Goal: Information Seeking & Learning: Find specific page/section

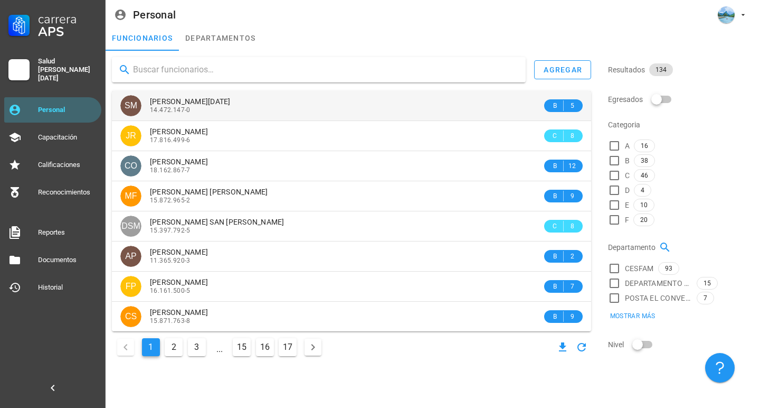
type input "a"
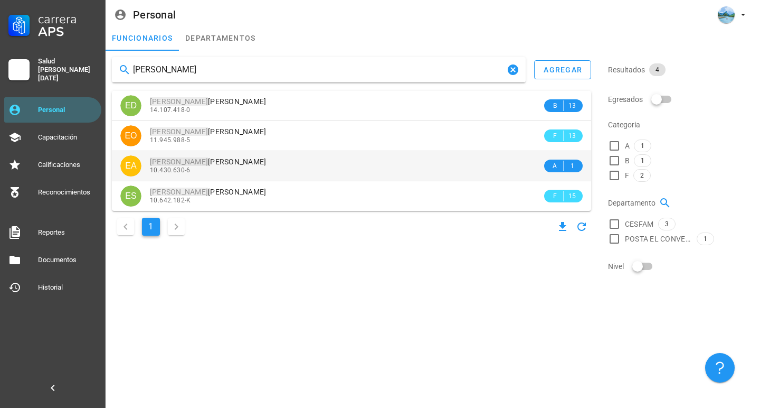
type input "[PERSON_NAME]"
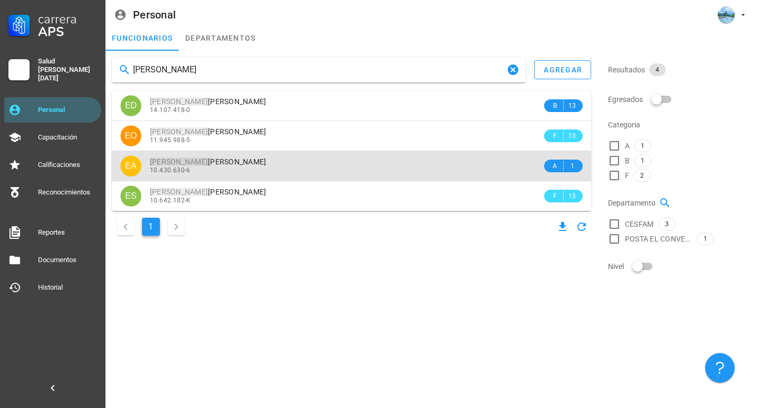
click at [276, 171] on div "10.430.630-6" at bounding box center [346, 169] width 392 height 7
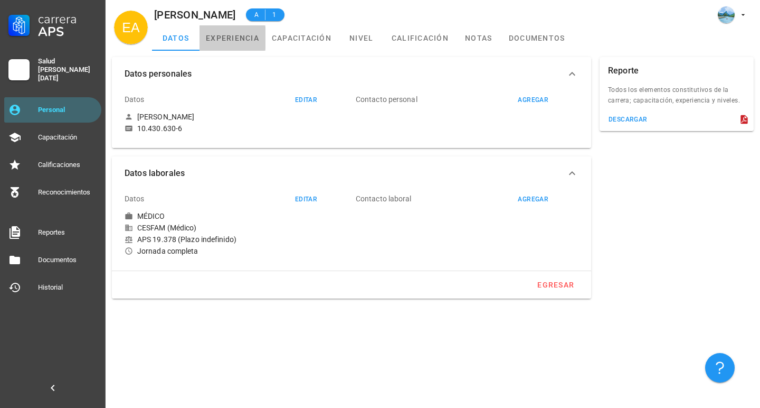
click at [237, 45] on link "experiencia" at bounding box center [233, 37] width 66 height 25
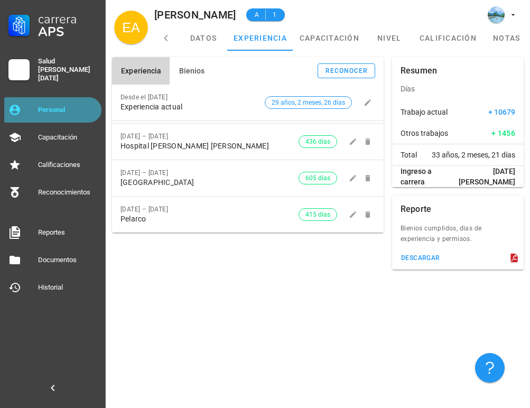
click at [88, 108] on div "Personal" at bounding box center [67, 110] width 59 height 8
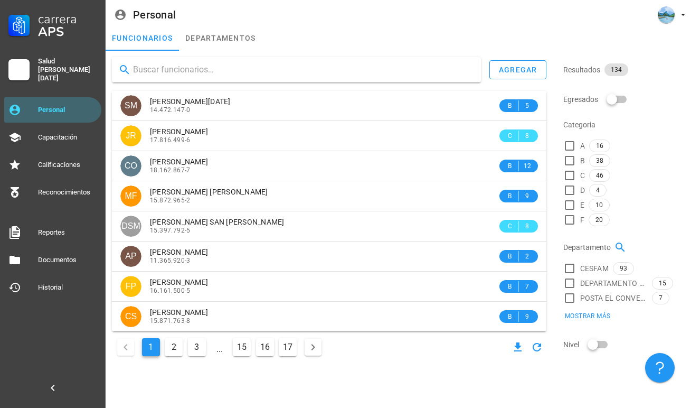
click at [263, 71] on input "text" at bounding box center [303, 69] width 340 height 17
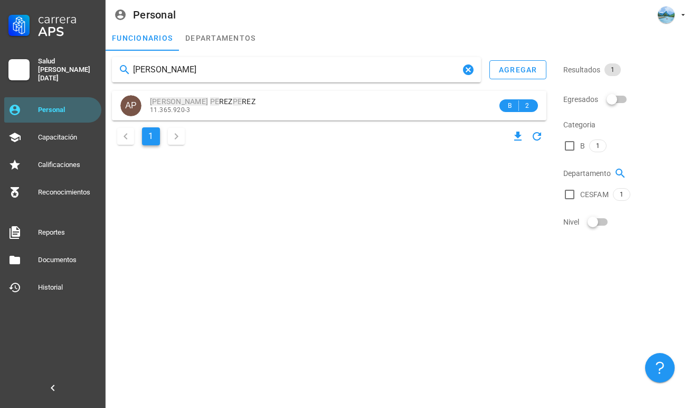
type input "[PERSON_NAME]"
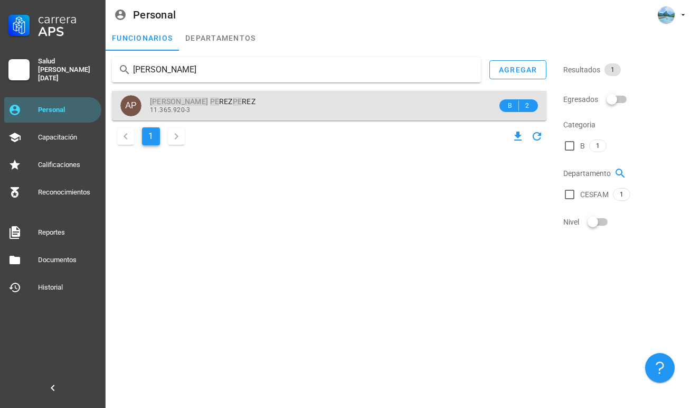
click at [292, 102] on div "[PERSON_NAME] PE REZ PE REZ" at bounding box center [323, 101] width 347 height 9
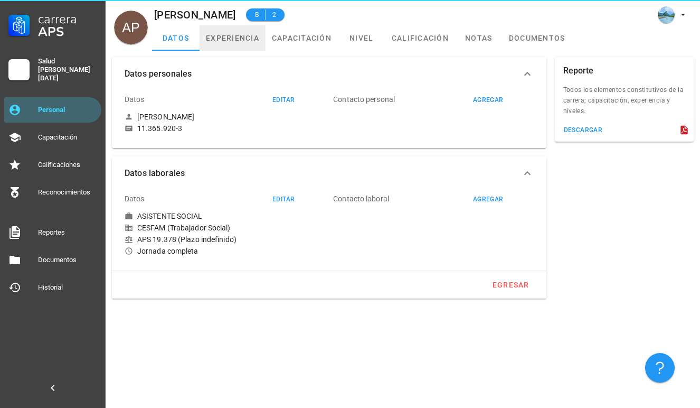
click at [227, 40] on link "experiencia" at bounding box center [233, 37] width 66 height 25
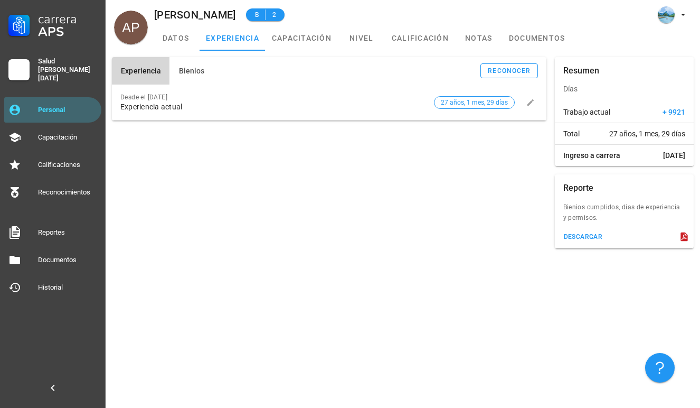
click at [152, 69] on span "Experiencia" at bounding box center [140, 71] width 41 height 8
click at [70, 101] on div "Personal" at bounding box center [67, 109] width 59 height 17
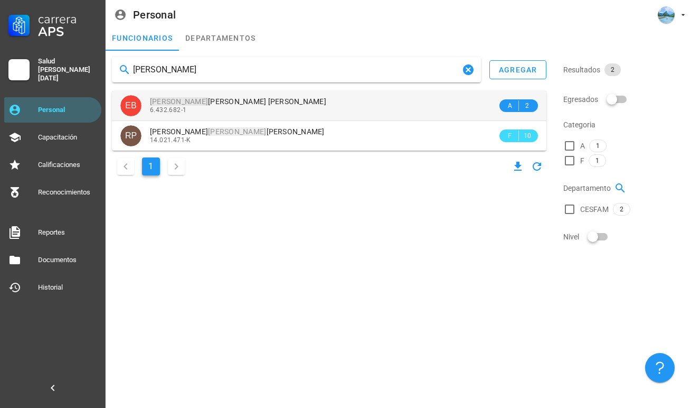
type input "[PERSON_NAME]"
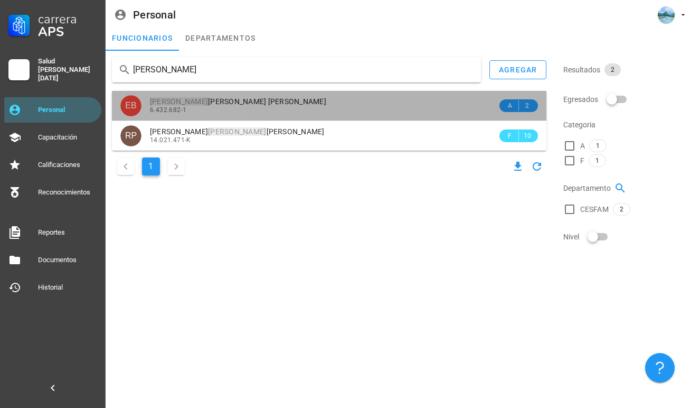
click at [260, 105] on span "[PERSON_NAME]" at bounding box center [238, 101] width 176 height 8
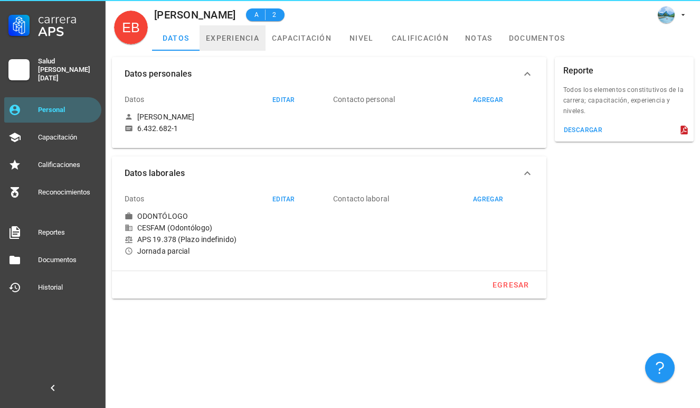
click at [244, 45] on link "experiencia" at bounding box center [233, 37] width 66 height 25
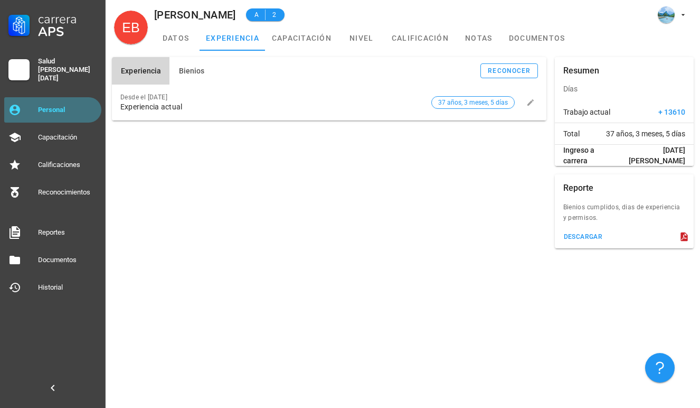
click at [67, 110] on div "Personal" at bounding box center [67, 109] width 59 height 17
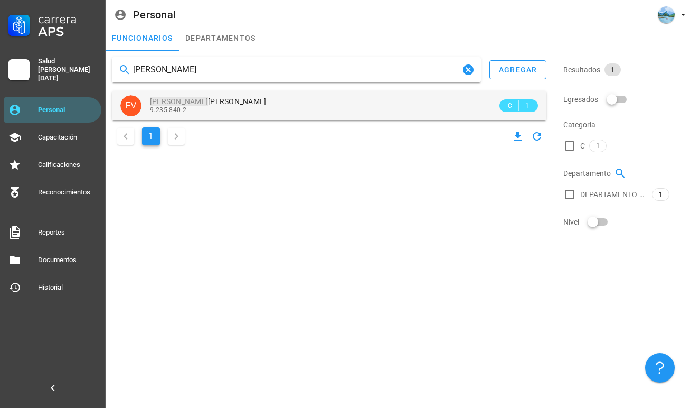
type input "[PERSON_NAME]"
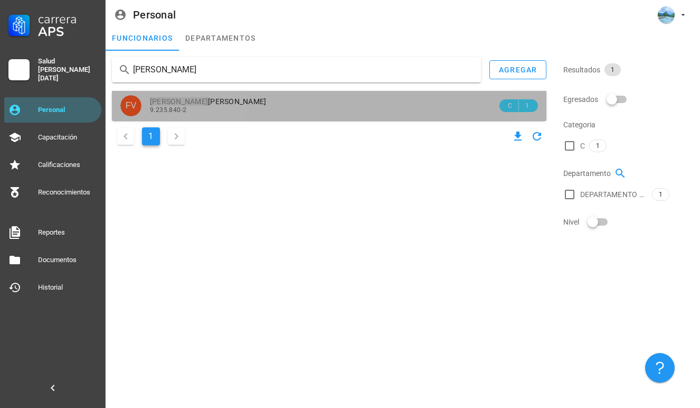
click at [205, 105] on span "[PERSON_NAME]" at bounding box center [208, 101] width 117 height 8
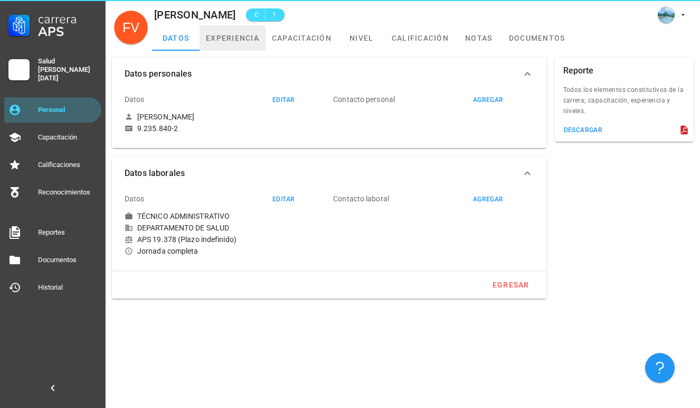
click at [243, 44] on link "experiencia" at bounding box center [233, 37] width 66 height 25
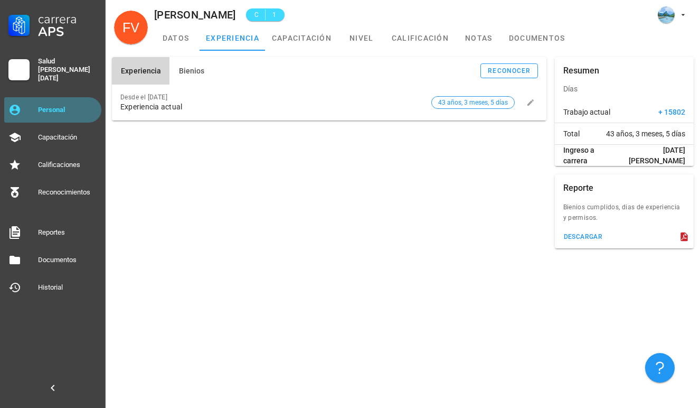
click at [52, 106] on div "Personal" at bounding box center [67, 110] width 59 height 8
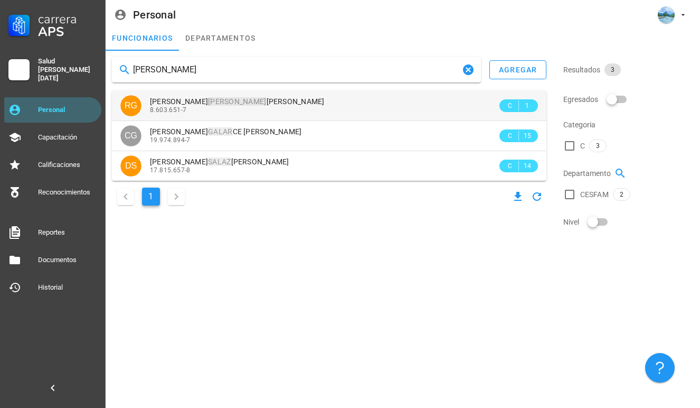
type input "[PERSON_NAME]"
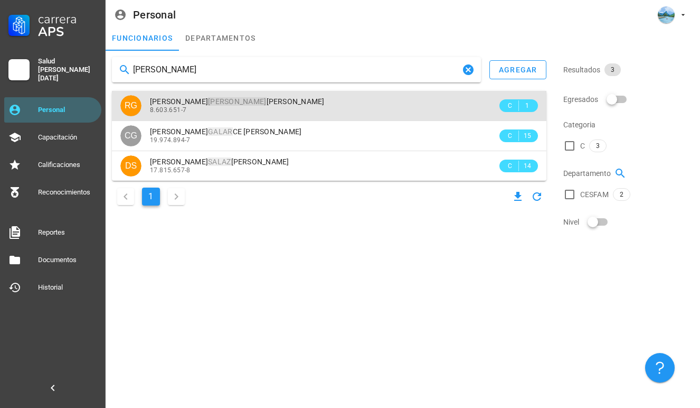
click at [279, 108] on div "8.603.651-7" at bounding box center [323, 109] width 347 height 7
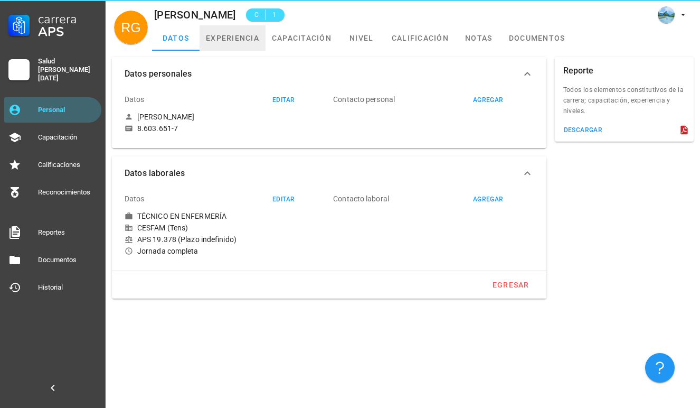
click at [234, 41] on link "experiencia" at bounding box center [233, 37] width 66 height 25
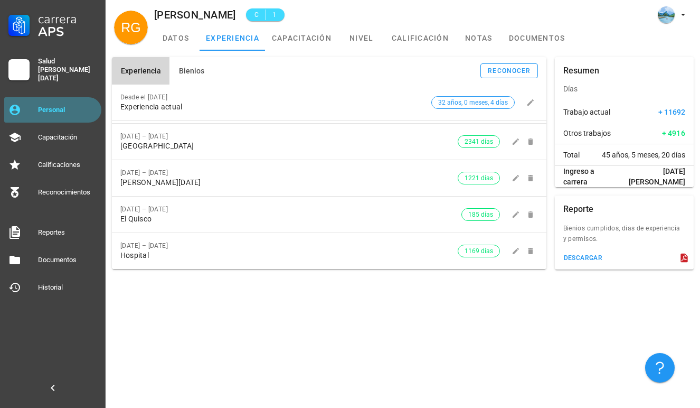
click at [77, 106] on div "Personal" at bounding box center [67, 110] width 59 height 8
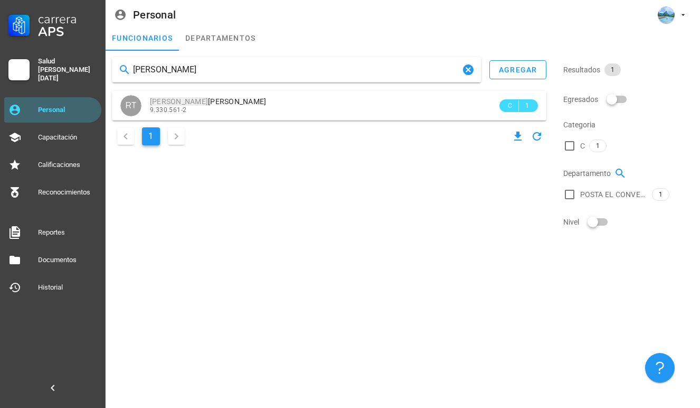
type input "[PERSON_NAME]"
click at [211, 126] on div "1" at bounding box center [329, 136] width 435 height 23
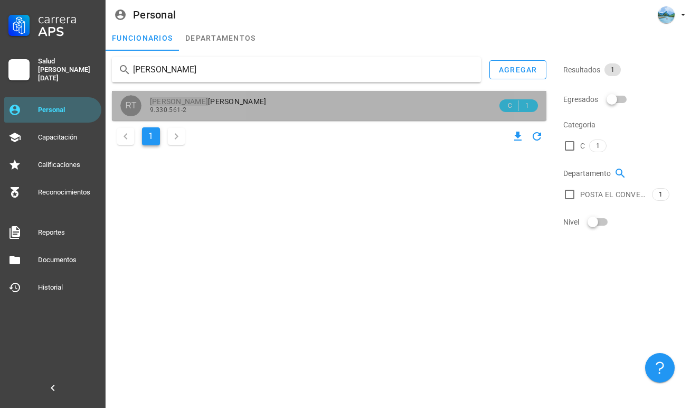
click at [221, 109] on div "9.330.561-2" at bounding box center [323, 109] width 347 height 7
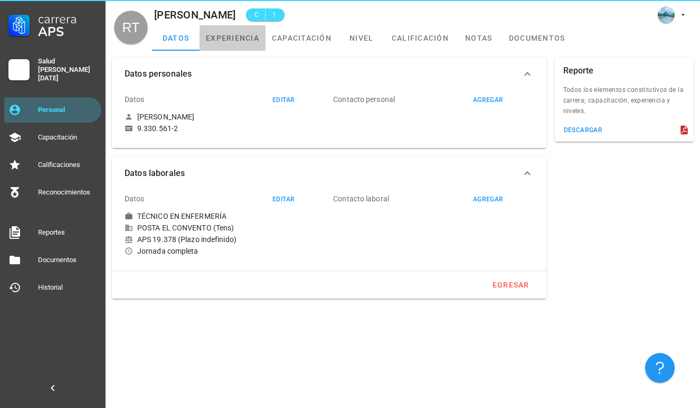
click at [237, 41] on link "experiencia" at bounding box center [233, 37] width 66 height 25
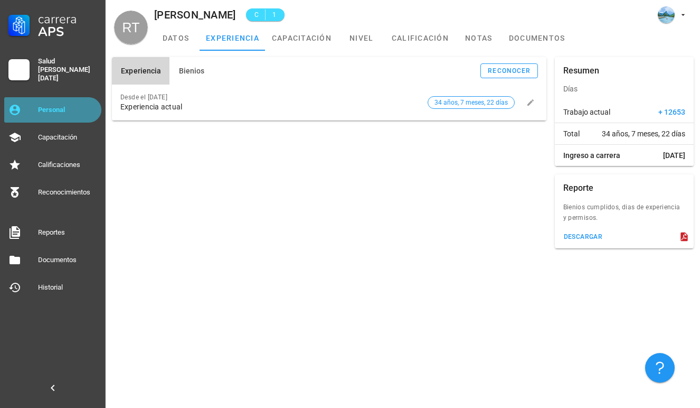
click at [96, 106] on div "Personal" at bounding box center [67, 110] width 59 height 8
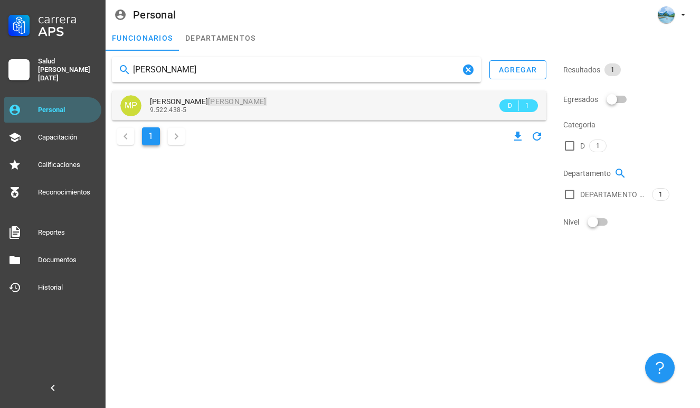
type input "[PERSON_NAME]"
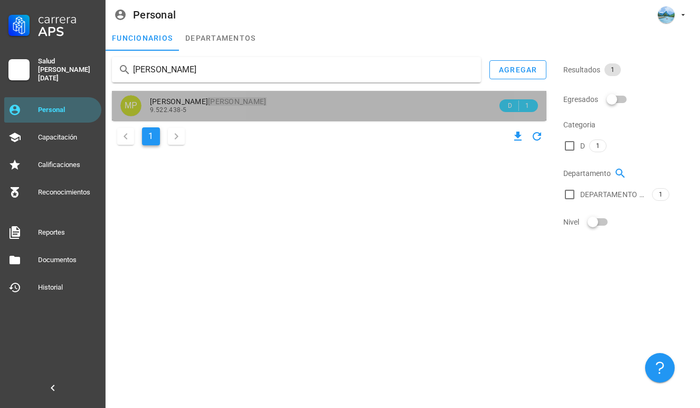
click at [203, 108] on div "9.522.438-5" at bounding box center [323, 109] width 347 height 7
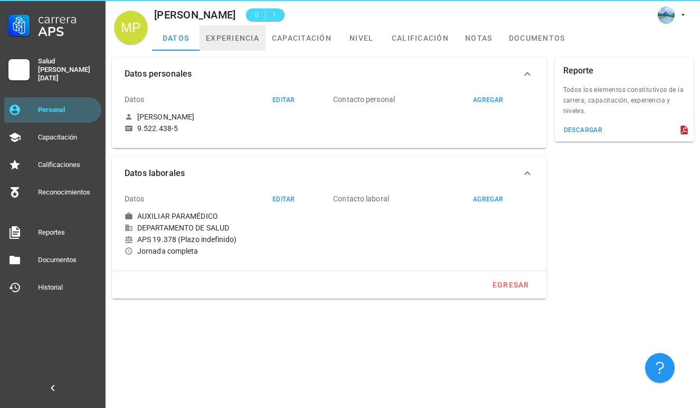
click at [238, 44] on link "experiencia" at bounding box center [233, 37] width 66 height 25
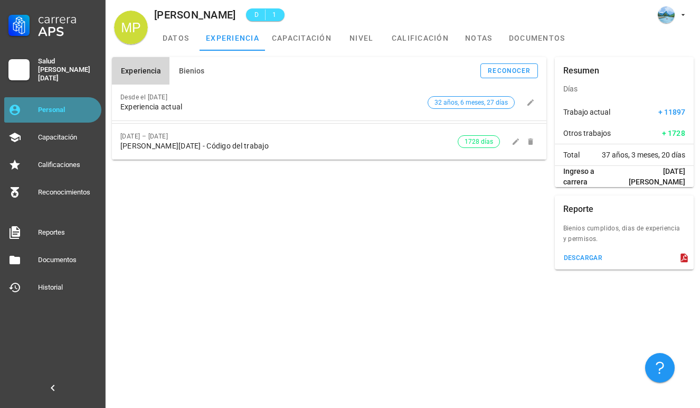
click at [72, 101] on div "Personal" at bounding box center [67, 109] width 59 height 17
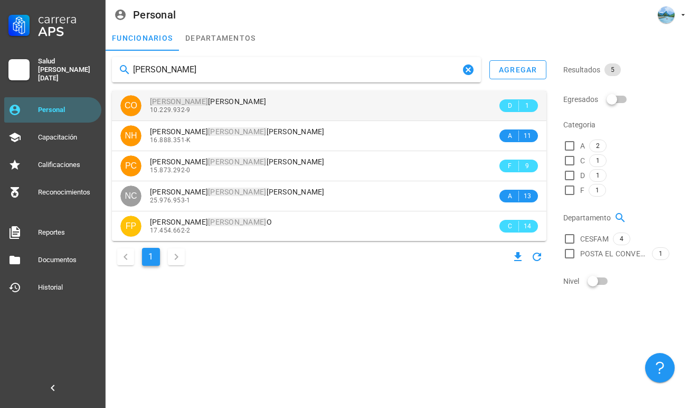
type input "[PERSON_NAME]"
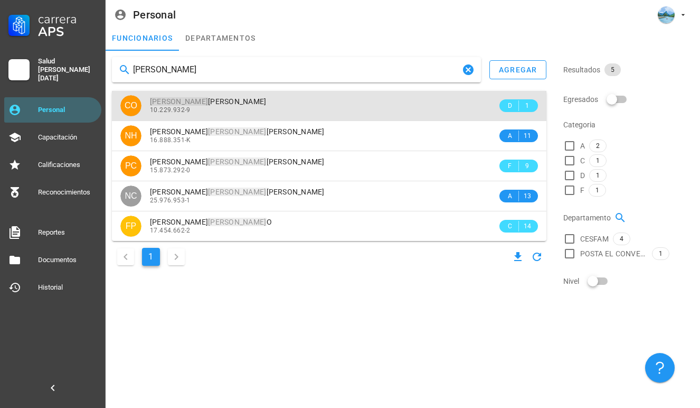
click at [187, 110] on span "10.229.932-9" at bounding box center [170, 109] width 41 height 7
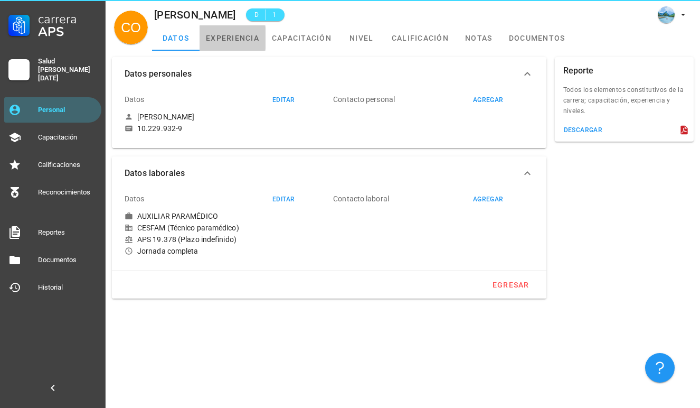
click at [235, 40] on link "experiencia" at bounding box center [233, 37] width 66 height 25
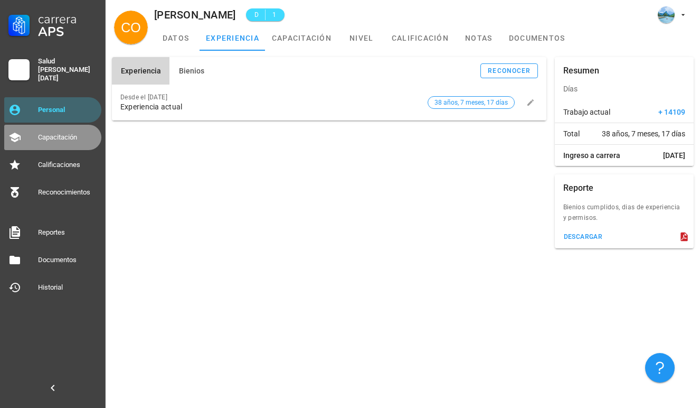
click at [51, 125] on link "Capacitación" at bounding box center [52, 137] width 97 height 25
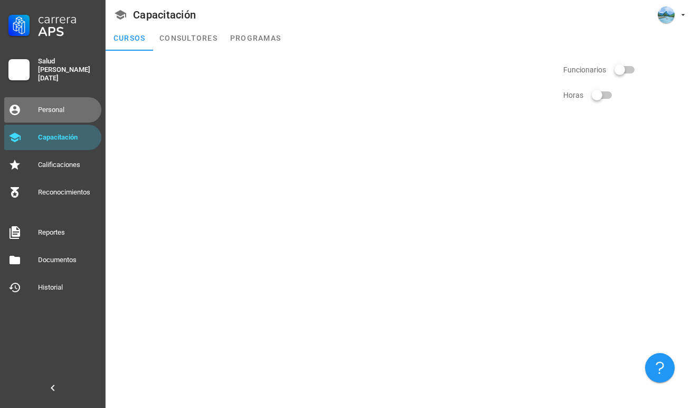
click at [61, 107] on div "Personal" at bounding box center [67, 110] width 59 height 8
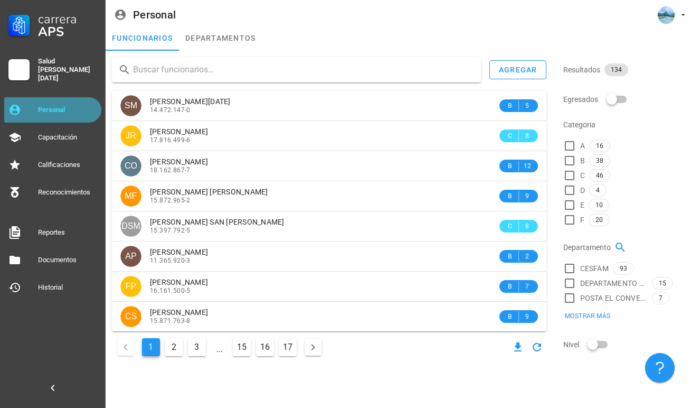
click at [88, 108] on div "Personal" at bounding box center [67, 110] width 59 height 8
click at [203, 64] on input "text" at bounding box center [303, 69] width 340 height 17
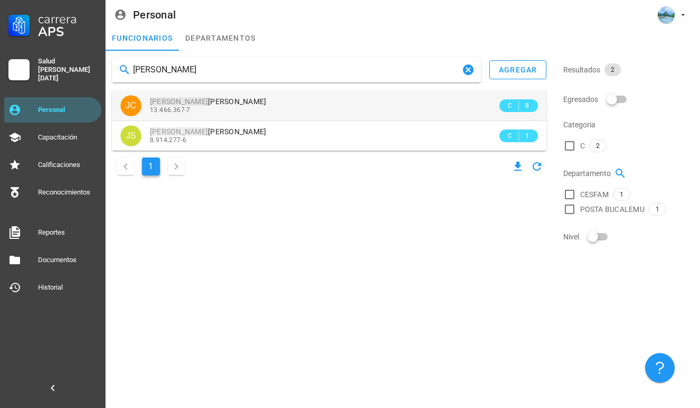
type input "[PERSON_NAME]"
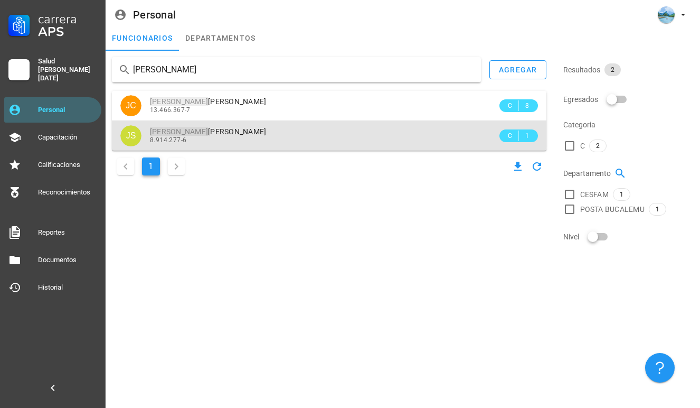
click at [230, 129] on div "[PERSON_NAME]" at bounding box center [323, 131] width 347 height 9
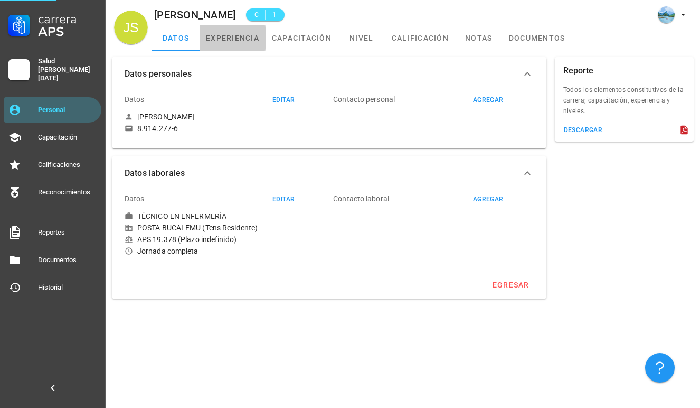
click at [255, 33] on link "experiencia" at bounding box center [233, 37] width 66 height 25
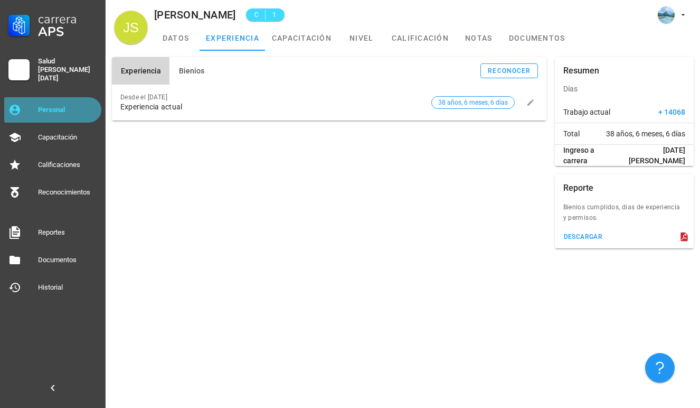
click at [69, 111] on div "Personal" at bounding box center [67, 109] width 59 height 17
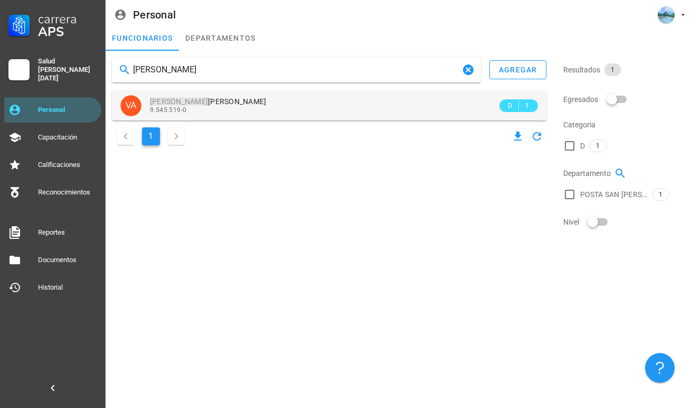
type input "[PERSON_NAME]"
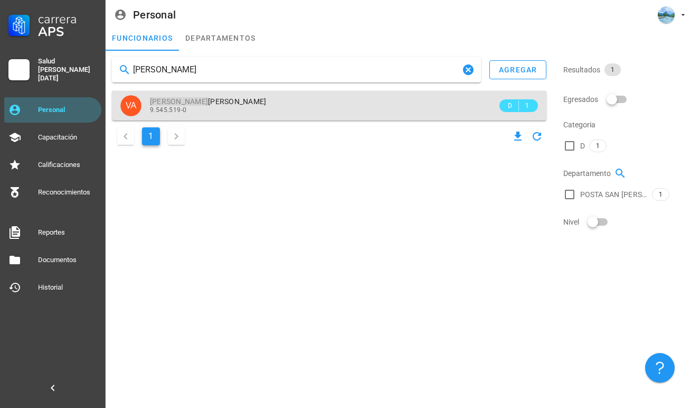
click at [265, 101] on div "[PERSON_NAME]" at bounding box center [323, 101] width 347 height 9
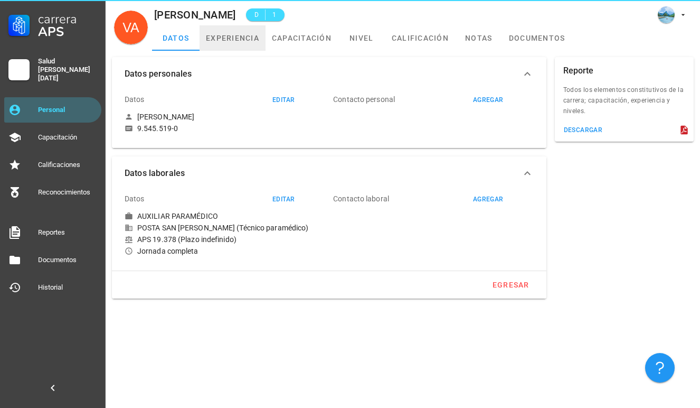
click at [254, 35] on link "experiencia" at bounding box center [233, 37] width 66 height 25
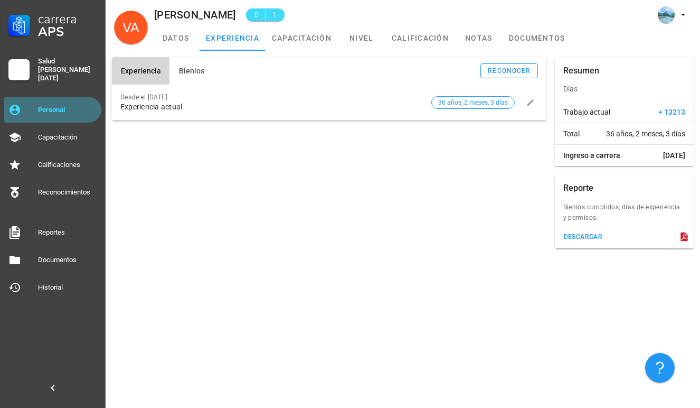
click at [78, 111] on div "Personal" at bounding box center [67, 109] width 59 height 17
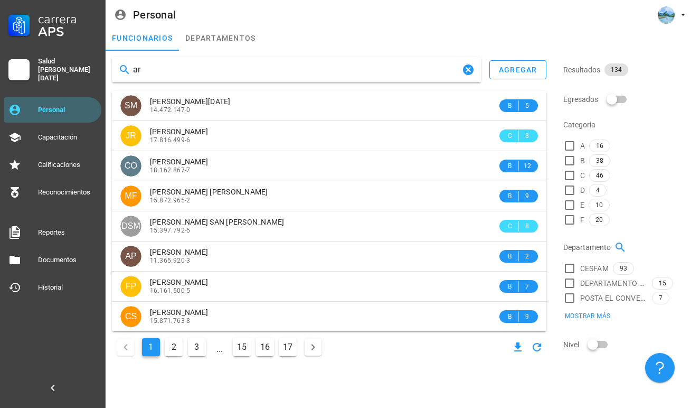
type input "a"
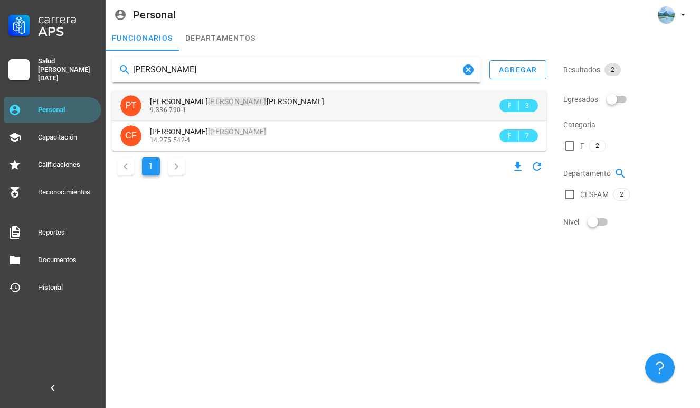
type input "[PERSON_NAME]"
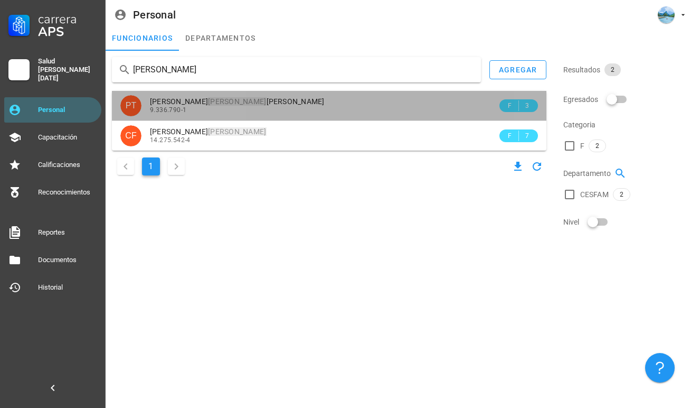
click at [226, 105] on span "[PERSON_NAME]" at bounding box center [237, 101] width 175 height 8
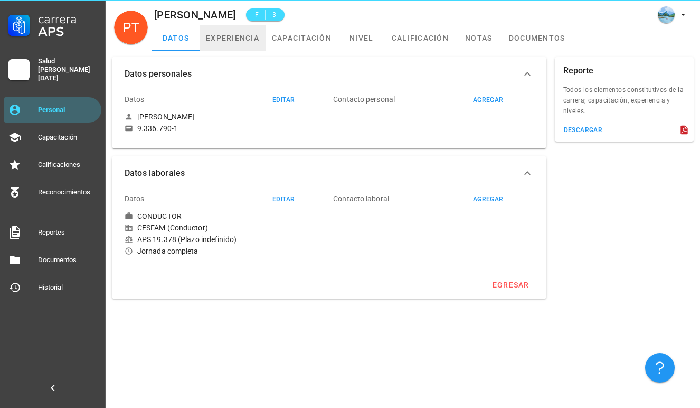
click at [242, 45] on link "experiencia" at bounding box center [233, 37] width 66 height 25
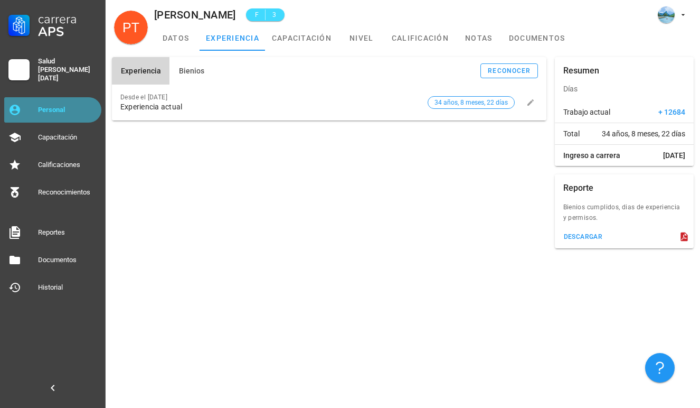
click at [73, 111] on div "Personal" at bounding box center [67, 109] width 59 height 17
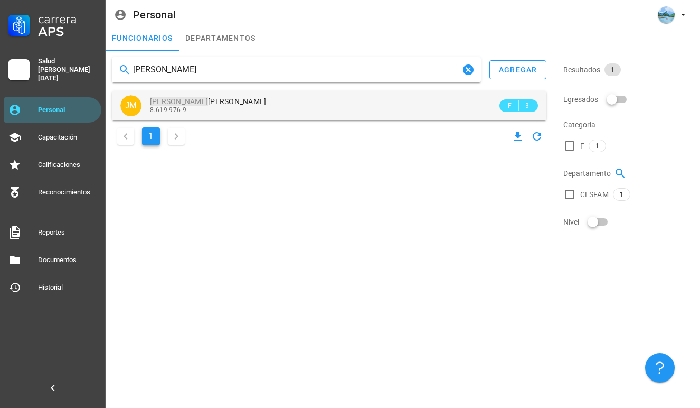
type input "[PERSON_NAME]"
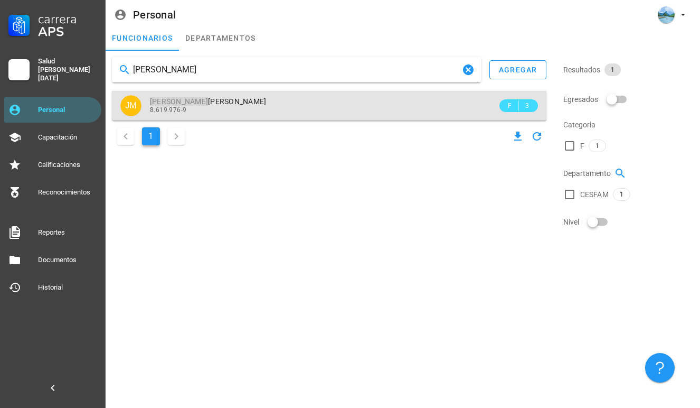
click at [204, 111] on div "8.619.976-9" at bounding box center [323, 109] width 347 height 7
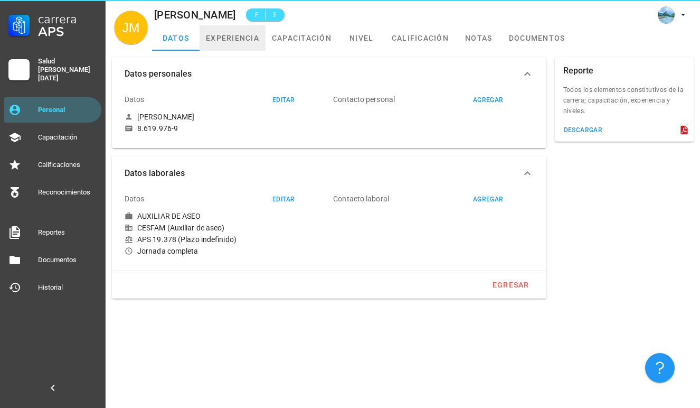
click at [242, 37] on link "experiencia" at bounding box center [233, 37] width 66 height 25
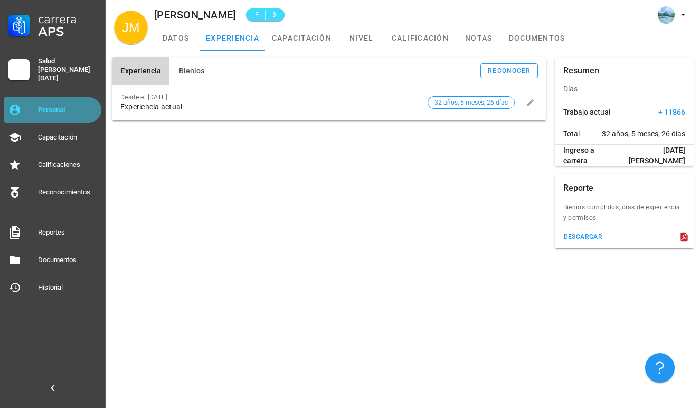
click at [73, 117] on link "Personal" at bounding box center [52, 109] width 97 height 25
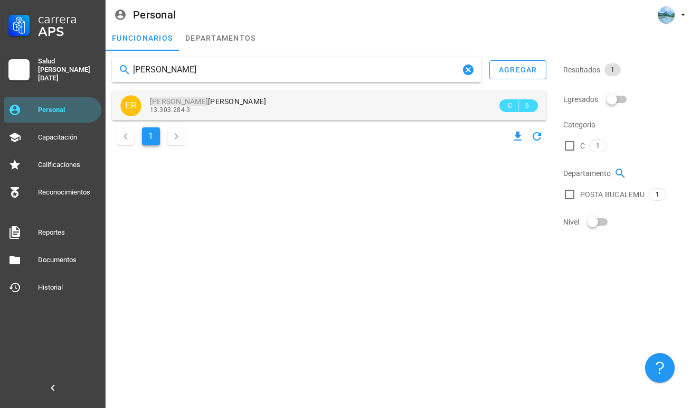
type input "[PERSON_NAME]"
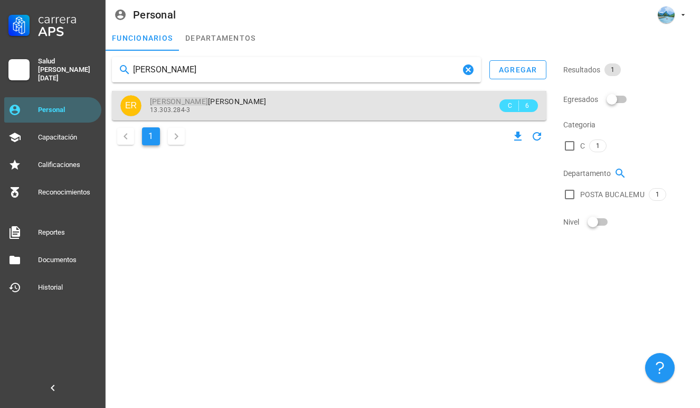
click at [178, 106] on span "13.303.284-3" at bounding box center [170, 109] width 41 height 7
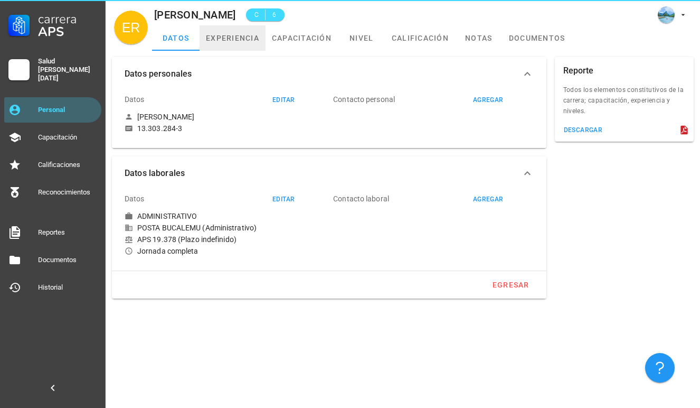
click at [240, 34] on link "experiencia" at bounding box center [233, 37] width 66 height 25
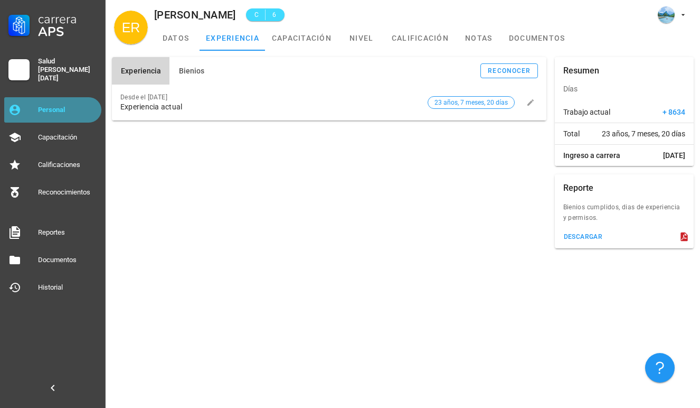
click at [59, 106] on div "Personal" at bounding box center [67, 110] width 59 height 8
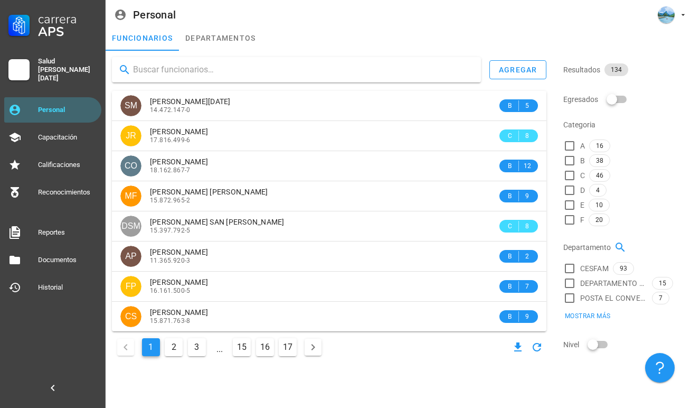
type input "o"
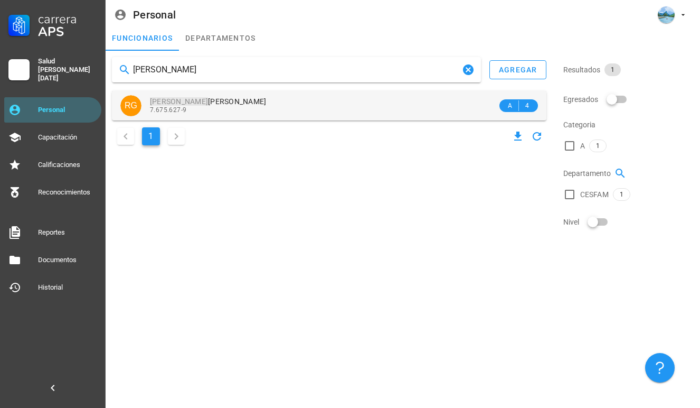
type input "[PERSON_NAME]"
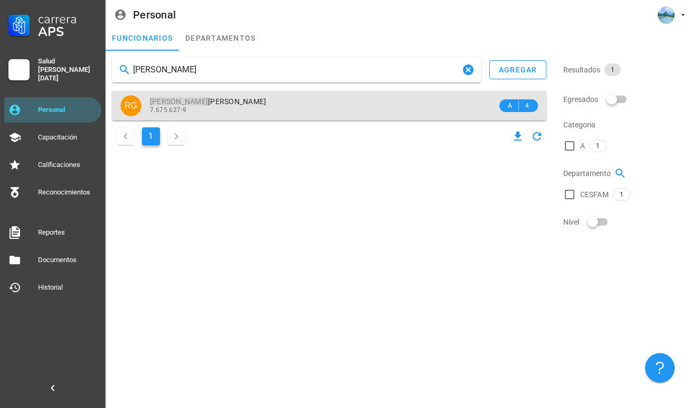
click at [286, 110] on div "7.675.627-9" at bounding box center [323, 109] width 347 height 7
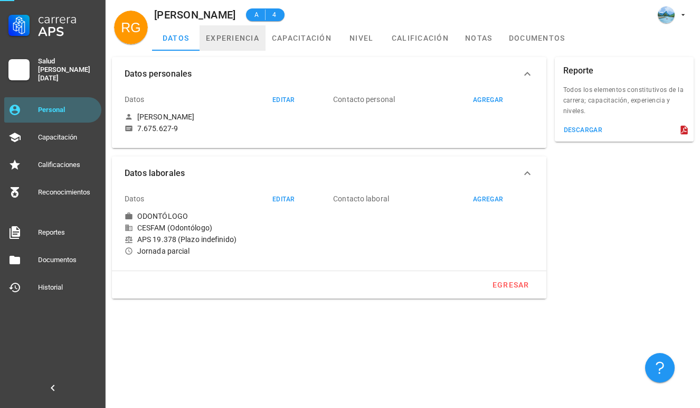
click at [240, 37] on link "experiencia" at bounding box center [233, 37] width 66 height 25
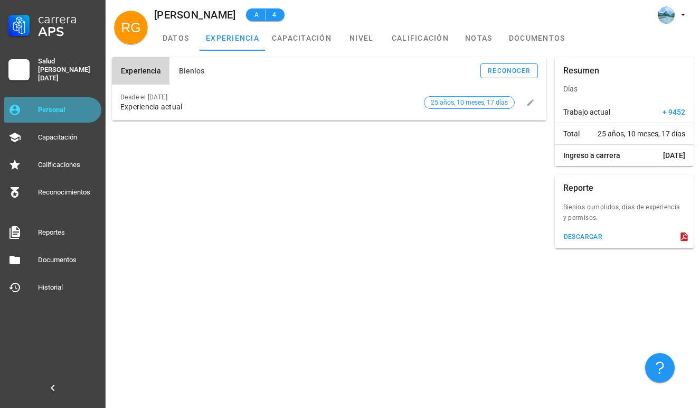
click at [91, 106] on div "Personal" at bounding box center [67, 110] width 59 height 8
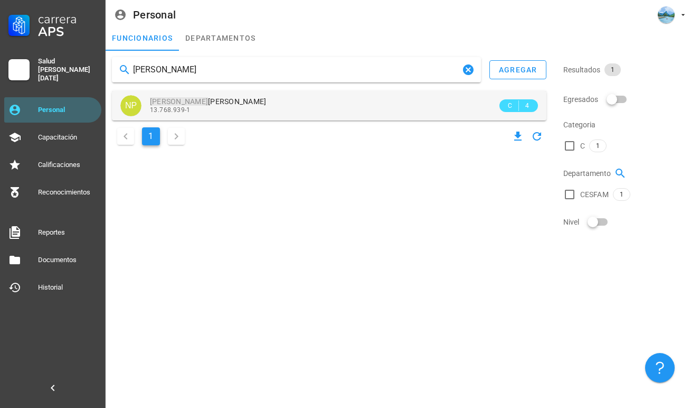
type input "[PERSON_NAME]"
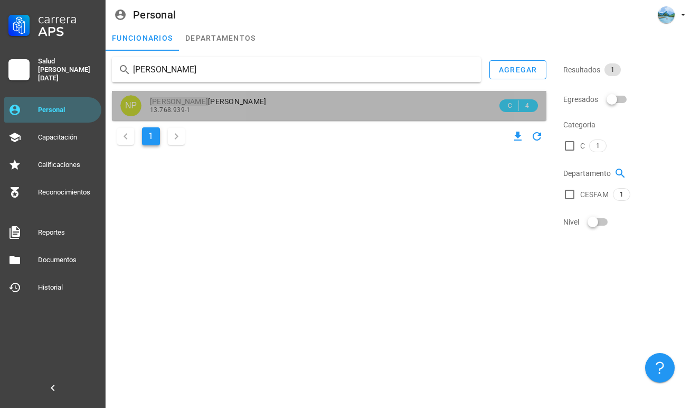
click at [206, 112] on div "13.768.939-1" at bounding box center [323, 109] width 347 height 7
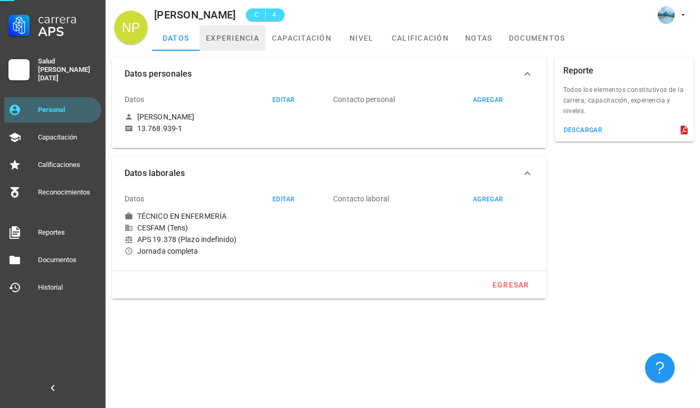
click at [227, 45] on link "experiencia" at bounding box center [233, 37] width 66 height 25
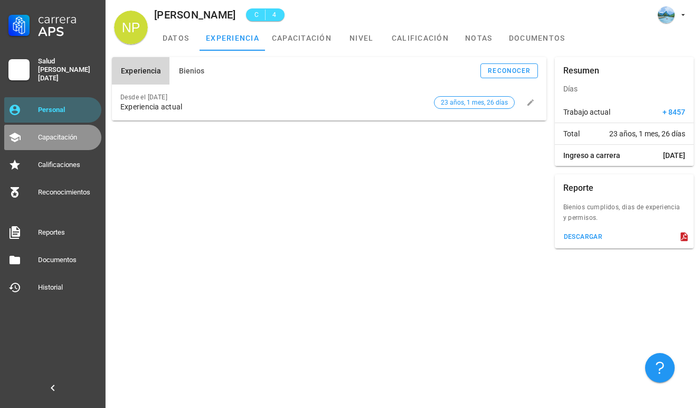
click at [25, 125] on link "Capacitación" at bounding box center [52, 137] width 97 height 25
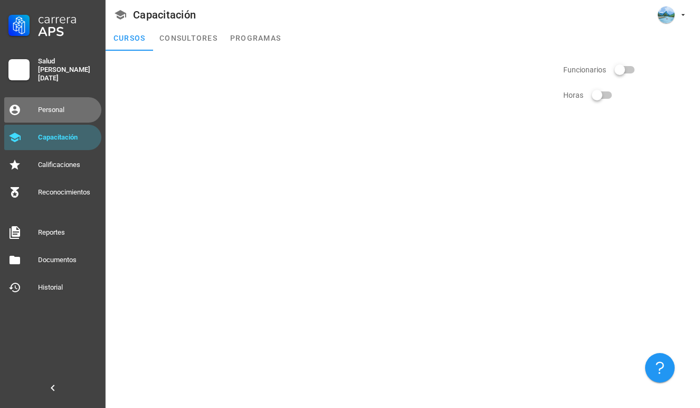
click at [57, 106] on div "Personal" at bounding box center [67, 110] width 59 height 8
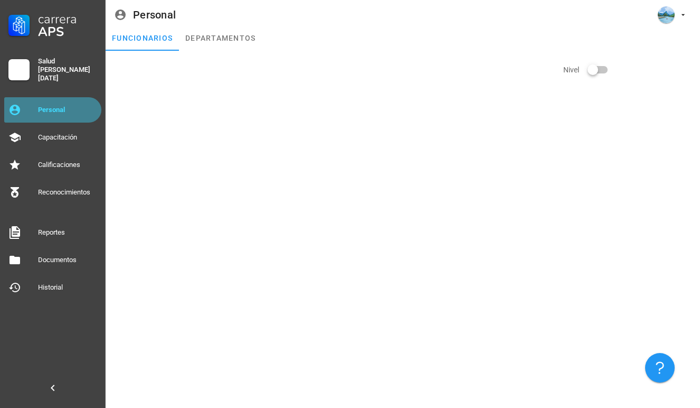
click at [57, 106] on div "Personal" at bounding box center [67, 110] width 59 height 8
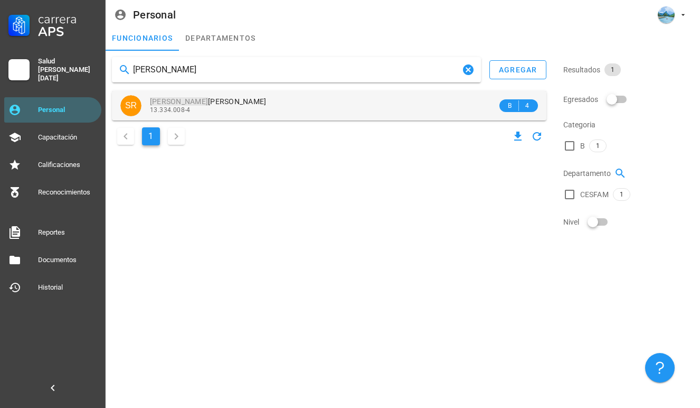
type input "[PERSON_NAME]"
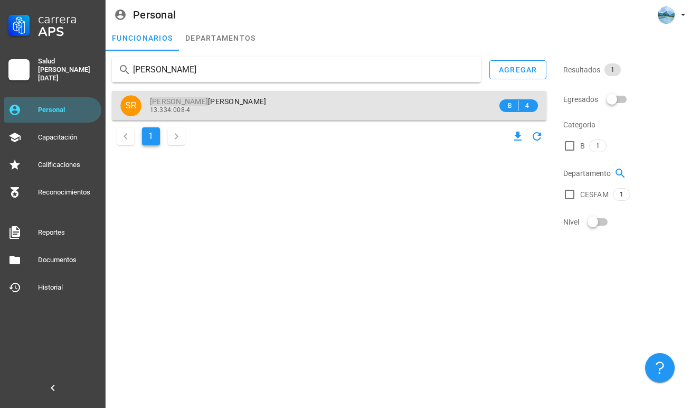
click at [242, 104] on span "[PERSON_NAME]" at bounding box center [208, 101] width 117 height 8
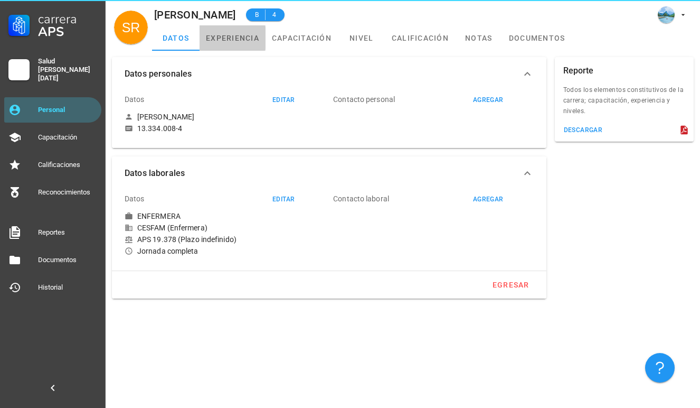
click at [235, 42] on link "experiencia" at bounding box center [233, 37] width 66 height 25
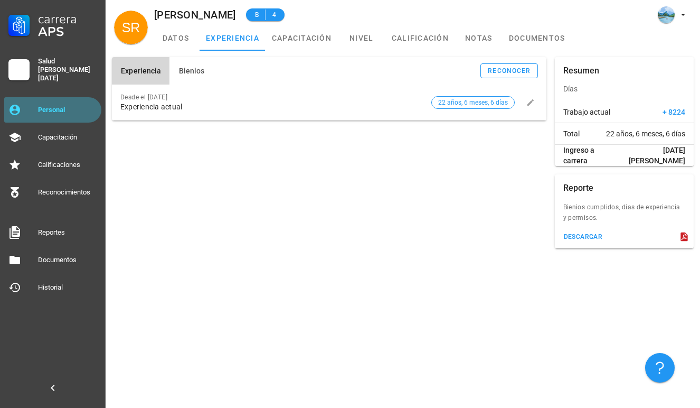
click at [79, 106] on div "Personal" at bounding box center [67, 110] width 59 height 8
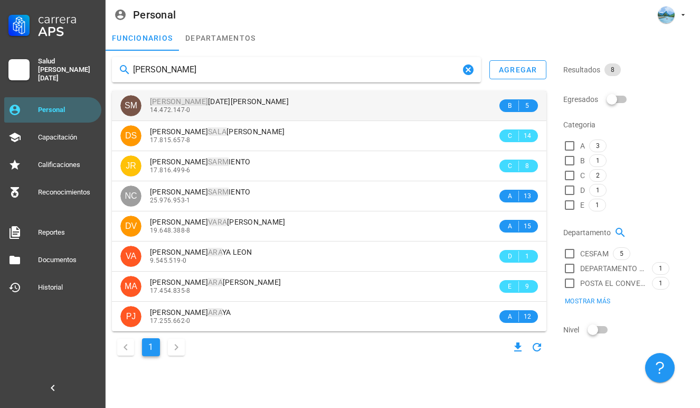
type input "[PERSON_NAME]"
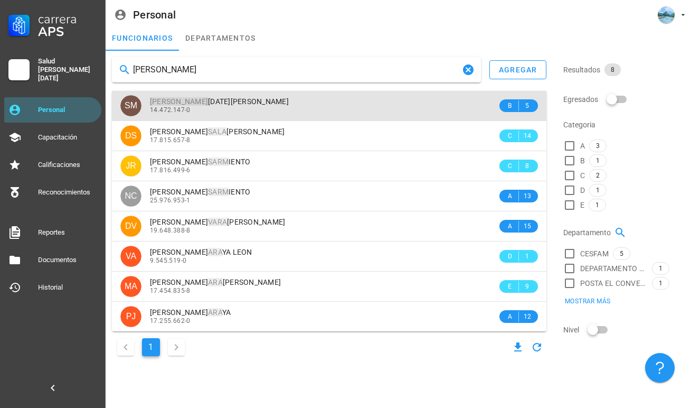
click at [202, 108] on div "14.472.147-0" at bounding box center [323, 109] width 347 height 7
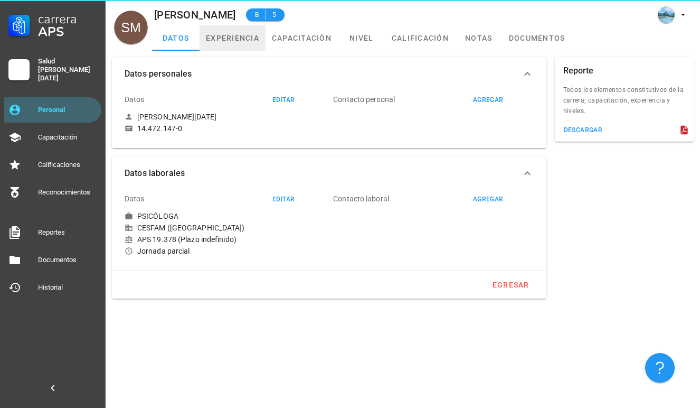
click at [255, 37] on link "experiencia" at bounding box center [233, 37] width 66 height 25
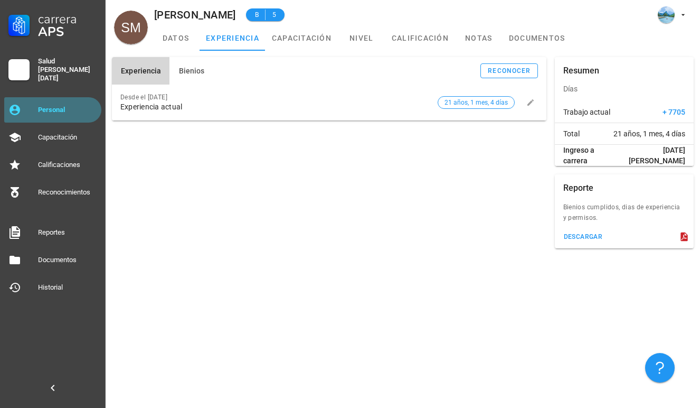
click at [80, 106] on div "Personal" at bounding box center [67, 110] width 59 height 8
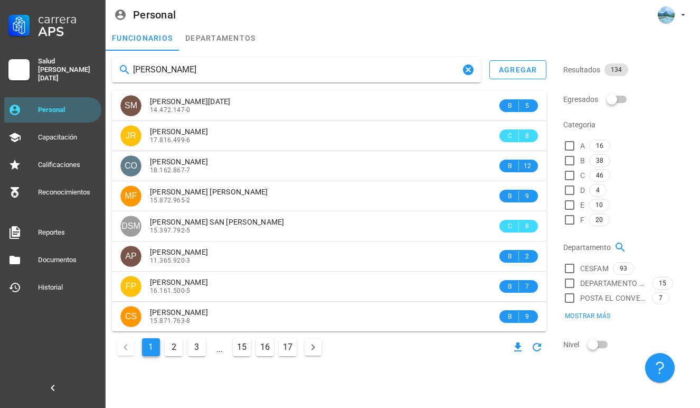
type input "patrici"
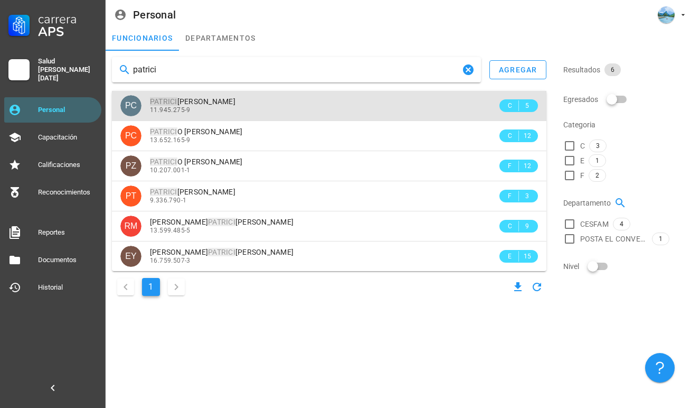
drag, startPoint x: 80, startPoint y: 104, endPoint x: 184, endPoint y: 107, distance: 104.6
click at [184, 107] on span "11.945.275-9" at bounding box center [170, 109] width 41 height 7
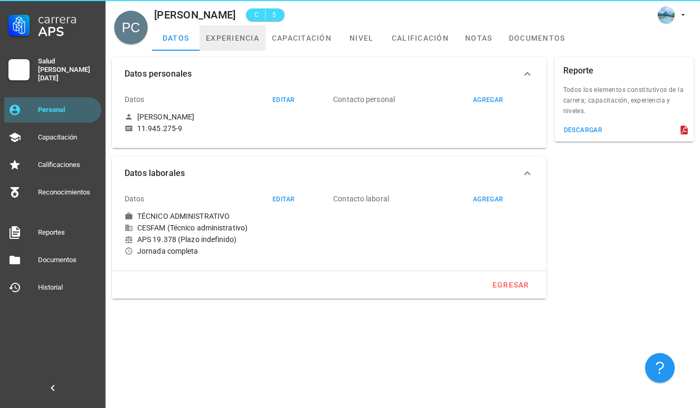
click at [238, 45] on link "experiencia" at bounding box center [233, 37] width 66 height 25
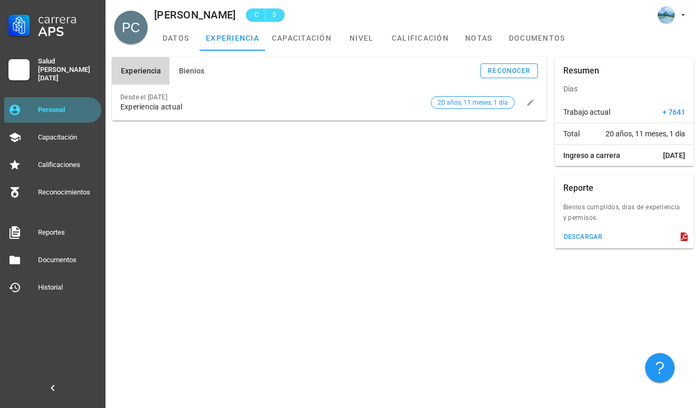
click at [78, 117] on link "Personal" at bounding box center [52, 109] width 97 height 25
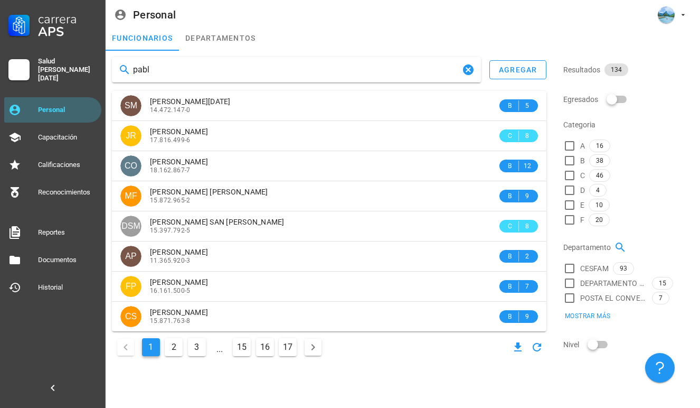
type input "[PERSON_NAME]"
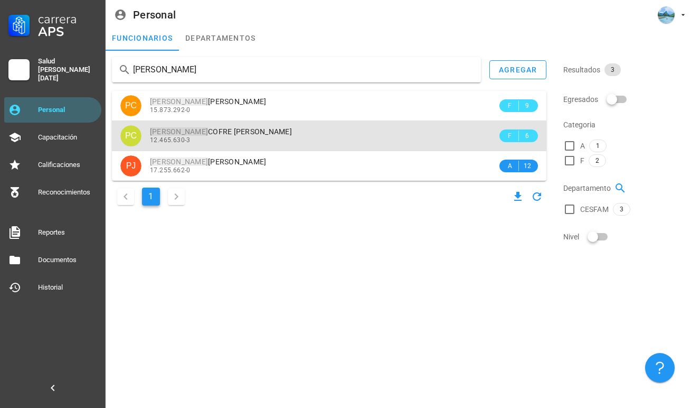
click at [218, 131] on span "[PERSON_NAME]" at bounding box center [221, 131] width 142 height 8
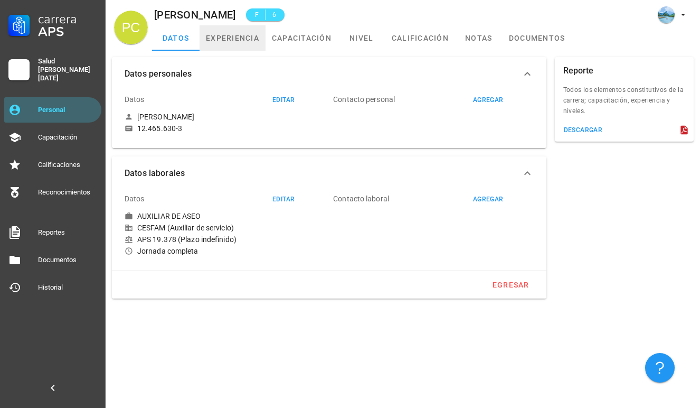
click at [216, 36] on link "experiencia" at bounding box center [233, 37] width 66 height 25
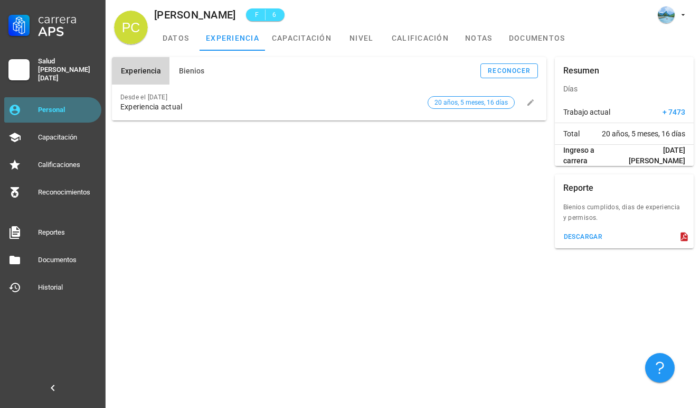
click at [68, 110] on div "Personal" at bounding box center [67, 109] width 59 height 17
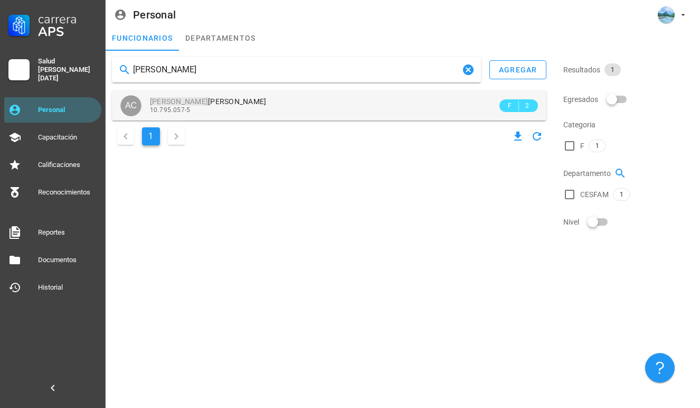
type input "[PERSON_NAME]"
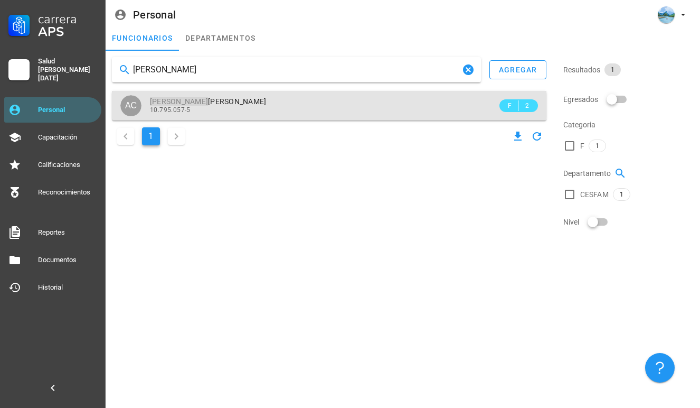
click at [227, 110] on div "10.795.057-5" at bounding box center [323, 109] width 347 height 7
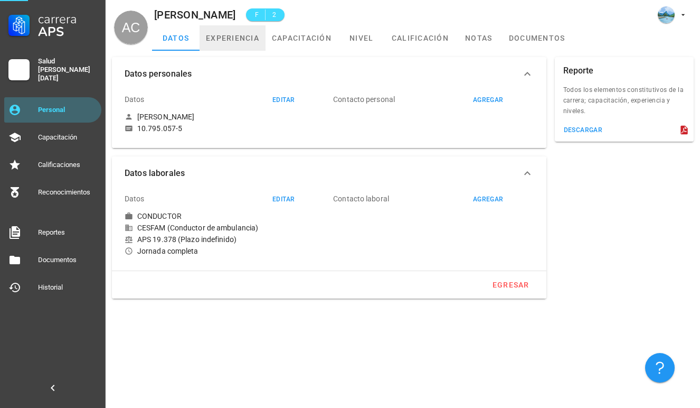
click at [209, 41] on link "experiencia" at bounding box center [233, 37] width 66 height 25
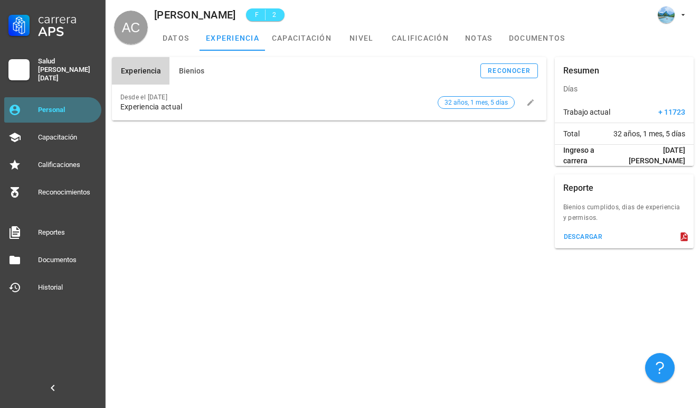
click at [87, 101] on div "Personal" at bounding box center [67, 109] width 59 height 17
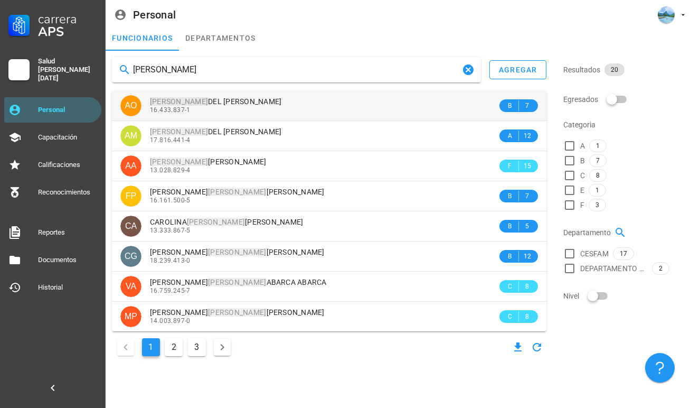
type input "[PERSON_NAME]"
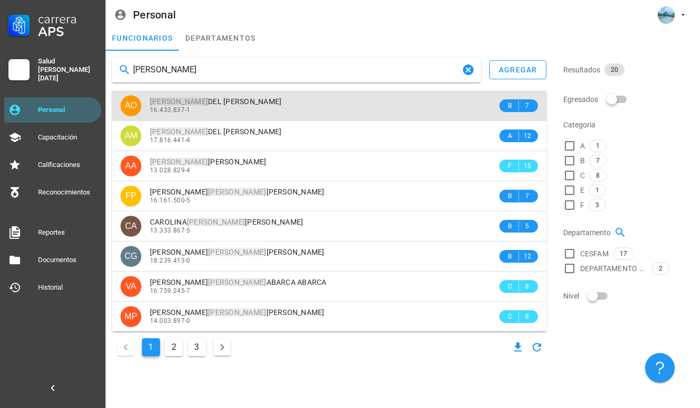
click at [267, 112] on div "16.433.837-1" at bounding box center [323, 109] width 347 height 7
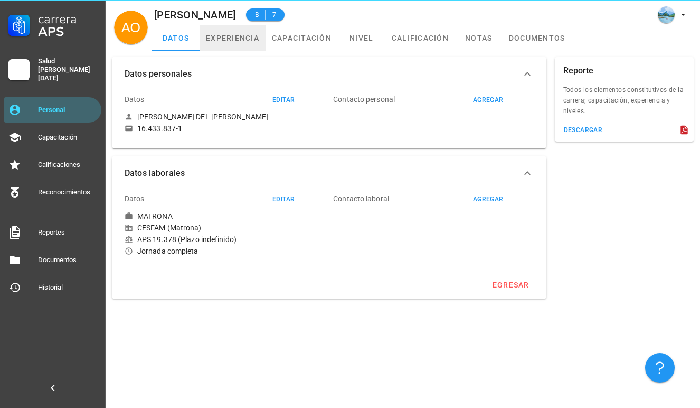
click at [232, 40] on link "experiencia" at bounding box center [233, 37] width 66 height 25
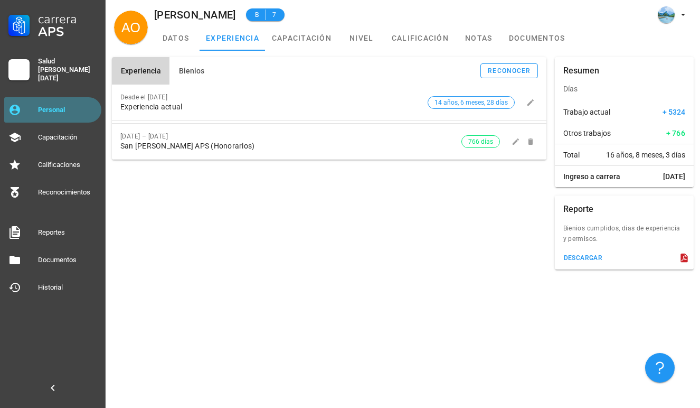
click at [77, 106] on div "Personal" at bounding box center [67, 110] width 59 height 8
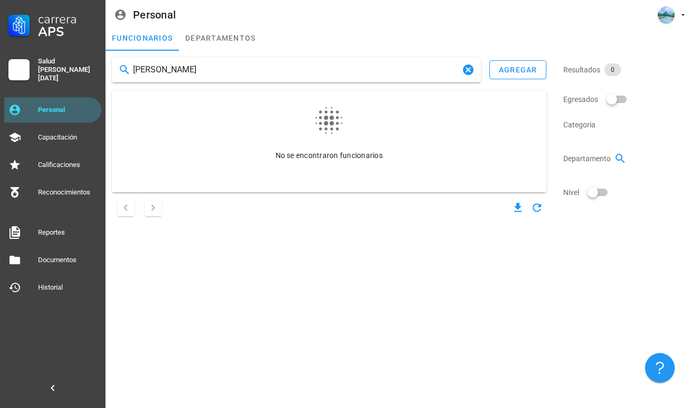
type input "[PERSON_NAME]"
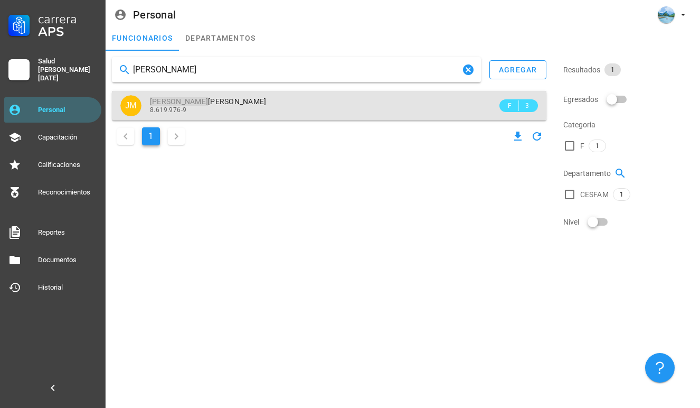
click at [199, 109] on div "8.619.976-9" at bounding box center [323, 109] width 347 height 7
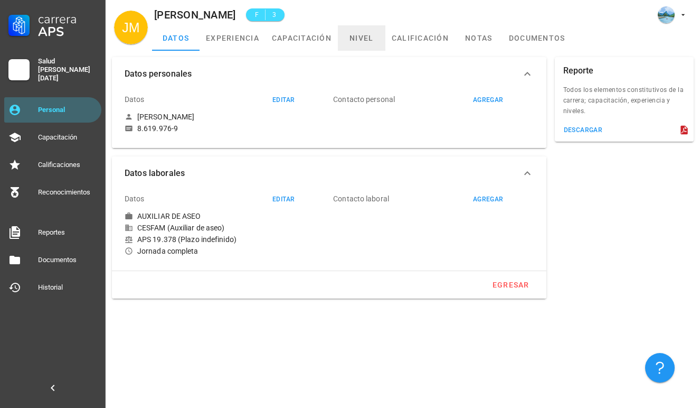
click at [362, 40] on link "nivel" at bounding box center [362, 37] width 48 height 25
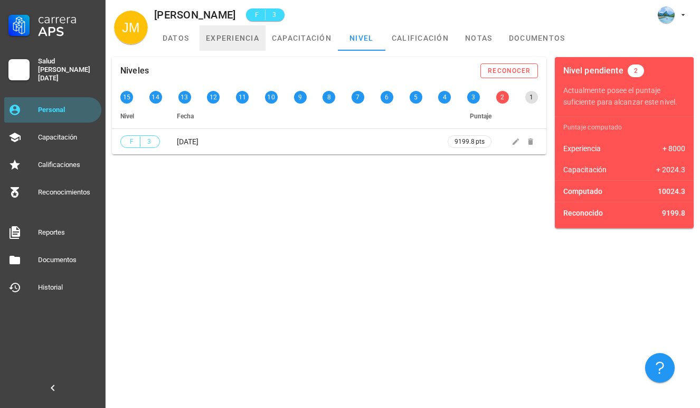
click at [213, 42] on link "experiencia" at bounding box center [233, 37] width 66 height 25
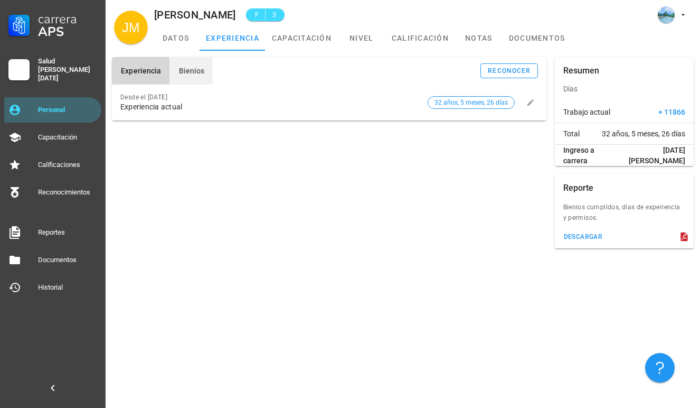
click at [185, 76] on button "Bienios" at bounding box center [190, 70] width 43 height 27
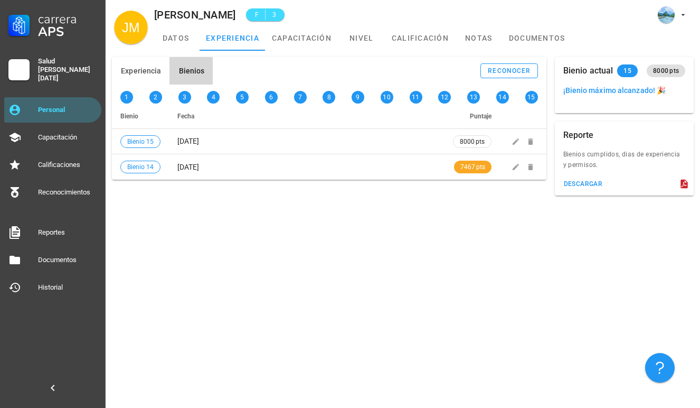
click at [291, 235] on div "Experiencia Bienios reconocer Desde el [DATE] Experiencia actual 32 años, 5 mes…" at bounding box center [403, 229] width 595 height 357
click at [367, 44] on link "nivel" at bounding box center [362, 37] width 48 height 25
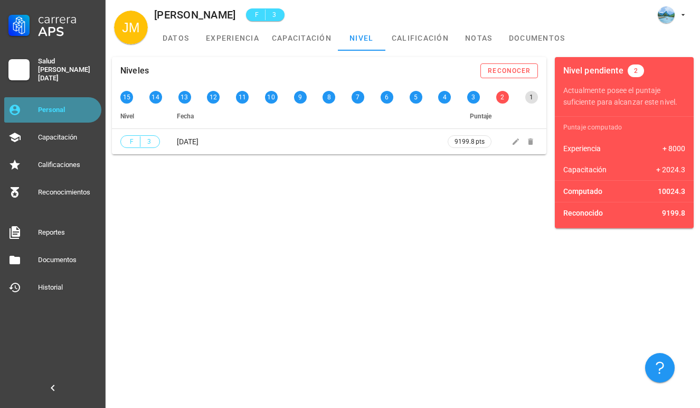
click at [58, 110] on div "Personal" at bounding box center [67, 109] width 59 height 17
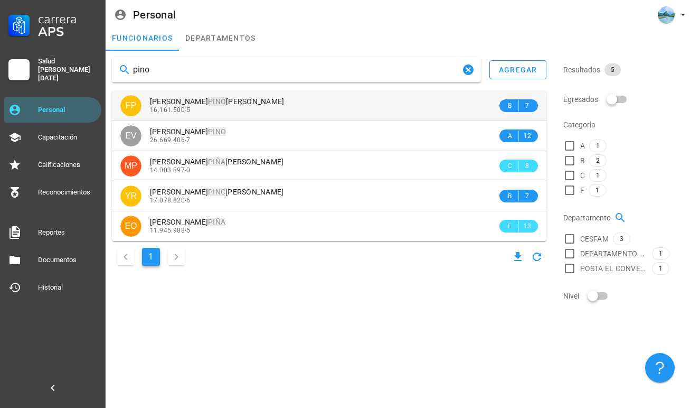
type input "pino"
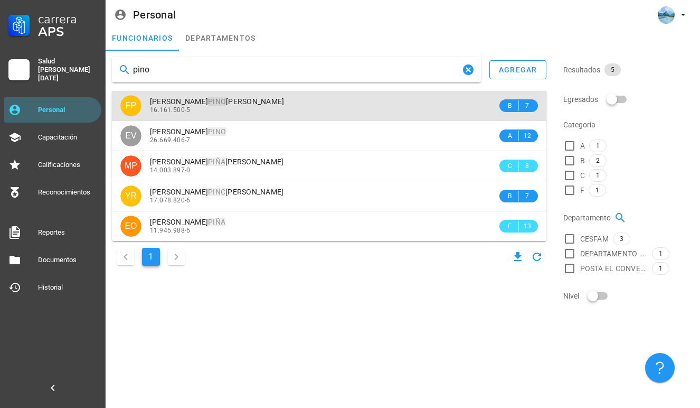
click at [255, 110] on div "16.161.500-5" at bounding box center [323, 109] width 347 height 7
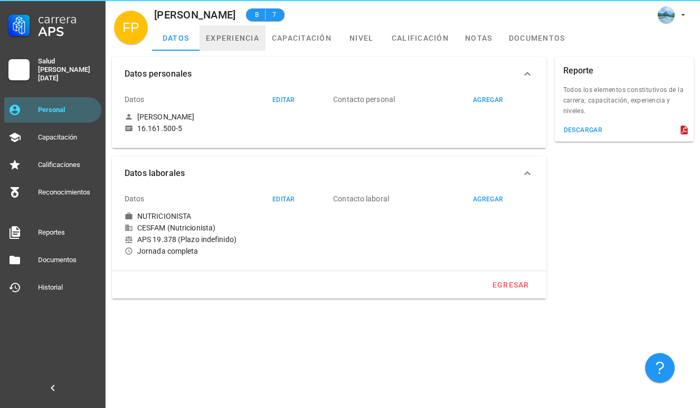
click at [236, 49] on link "experiencia" at bounding box center [233, 37] width 66 height 25
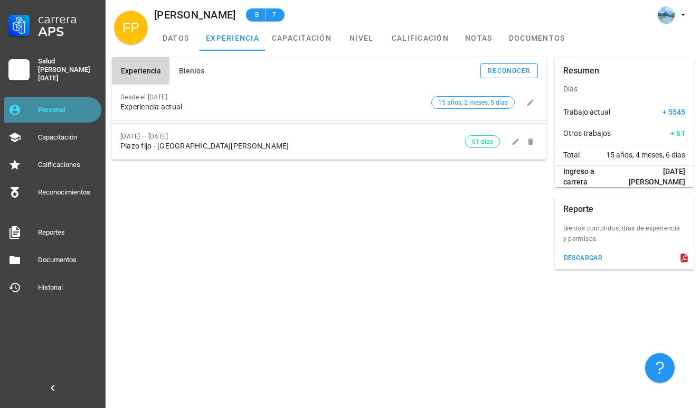
click at [84, 116] on link "Personal" at bounding box center [52, 109] width 97 height 25
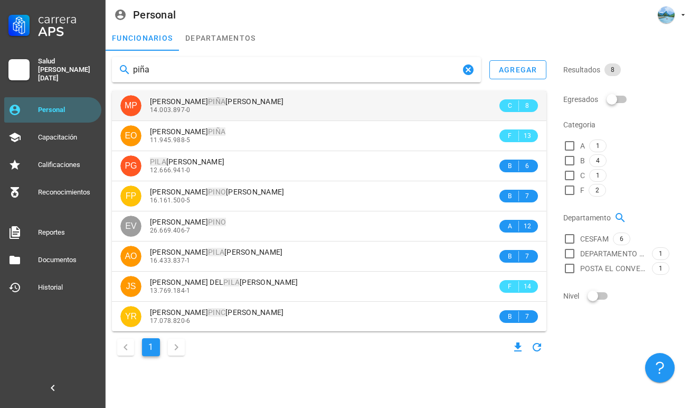
type input "piña"
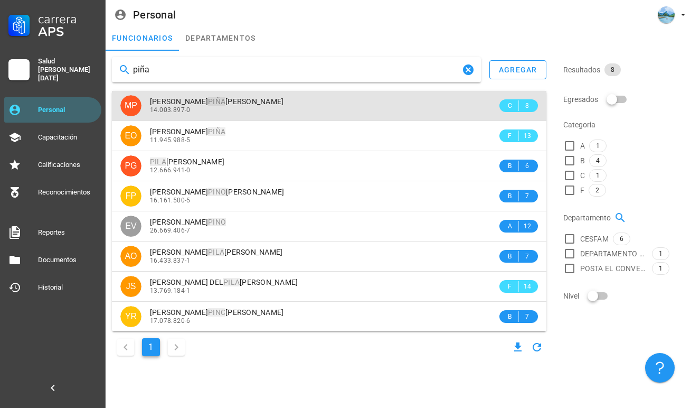
click at [287, 111] on div "14.003.897-0" at bounding box center [323, 109] width 347 height 7
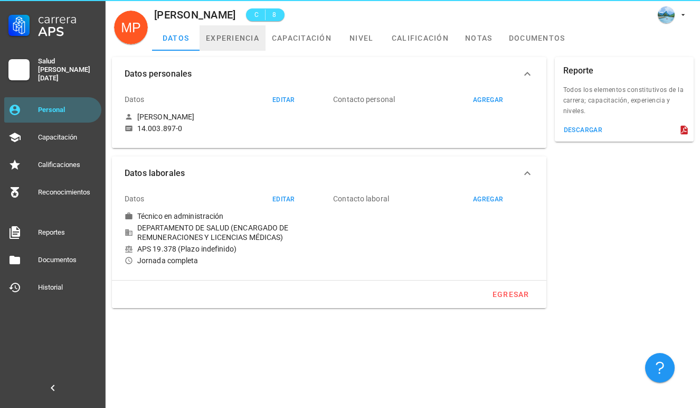
click at [223, 39] on link "experiencia" at bounding box center [233, 37] width 66 height 25
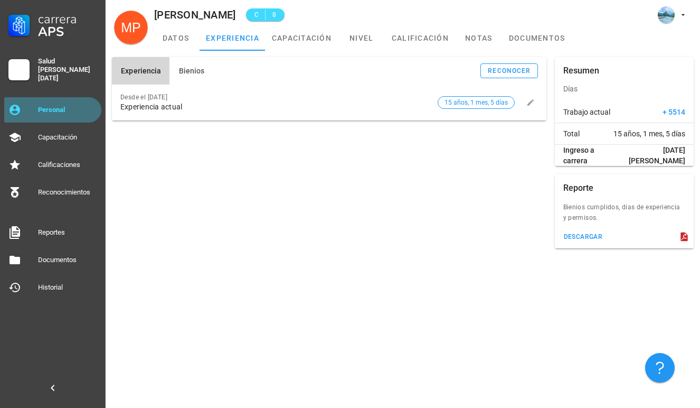
click at [84, 101] on div "Personal" at bounding box center [67, 109] width 59 height 17
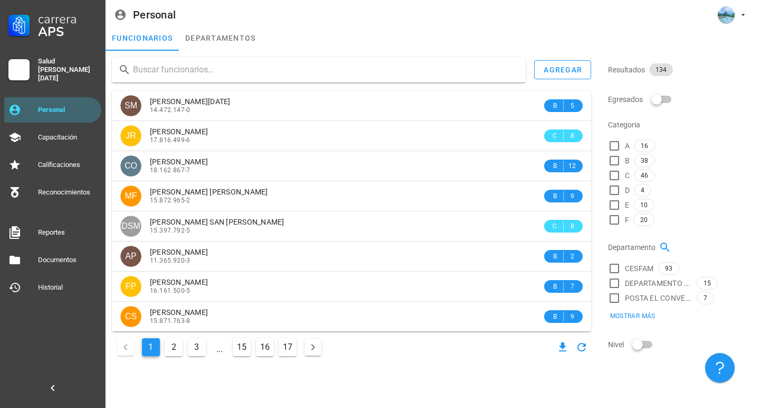
click at [58, 88] on div "Salud [PERSON_NAME][DATE]" at bounding box center [52, 74] width 97 height 42
click at [58, 101] on div "Personal" at bounding box center [67, 109] width 59 height 17
click at [58, 173] on link "Calificaciones" at bounding box center [52, 164] width 97 height 25
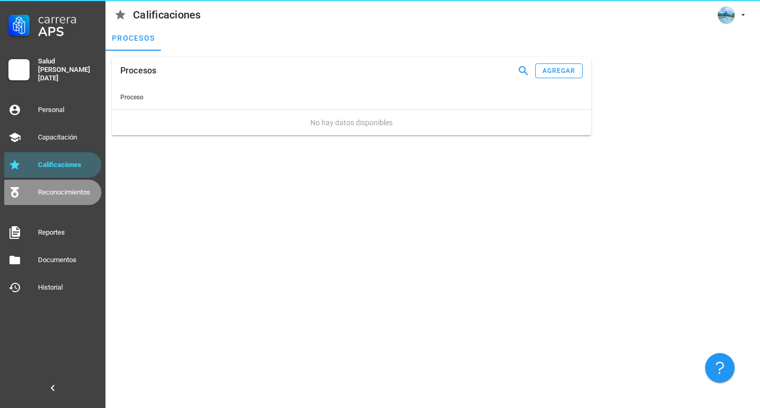
click at [57, 190] on div "Reconocimientos" at bounding box center [67, 192] width 59 height 8
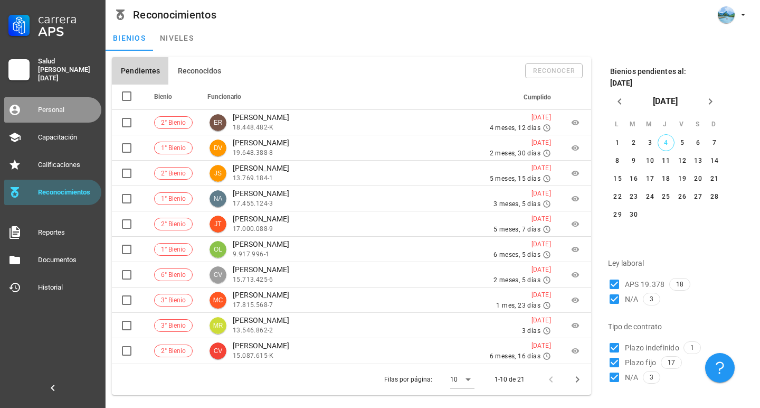
click at [71, 101] on div "Personal" at bounding box center [67, 109] width 59 height 17
